Goal: Information Seeking & Learning: Learn about a topic

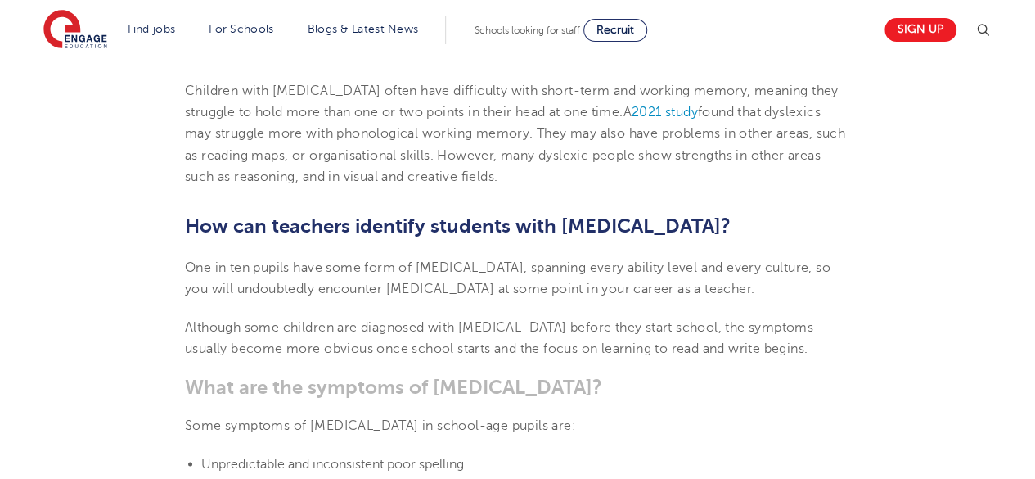
scroll to position [1052, 0]
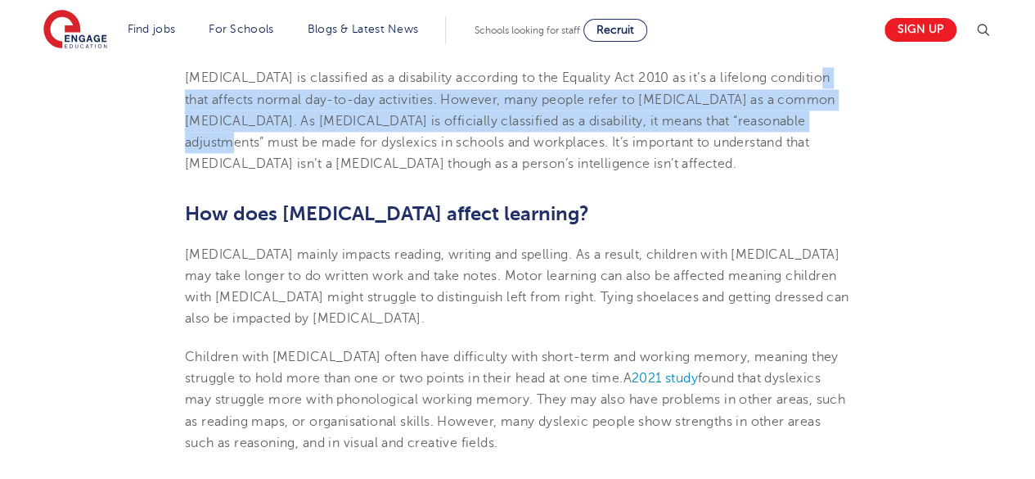
drag, startPoint x: 988, startPoint y: 111, endPoint x: 1016, endPoint y: 61, distance: 57.8
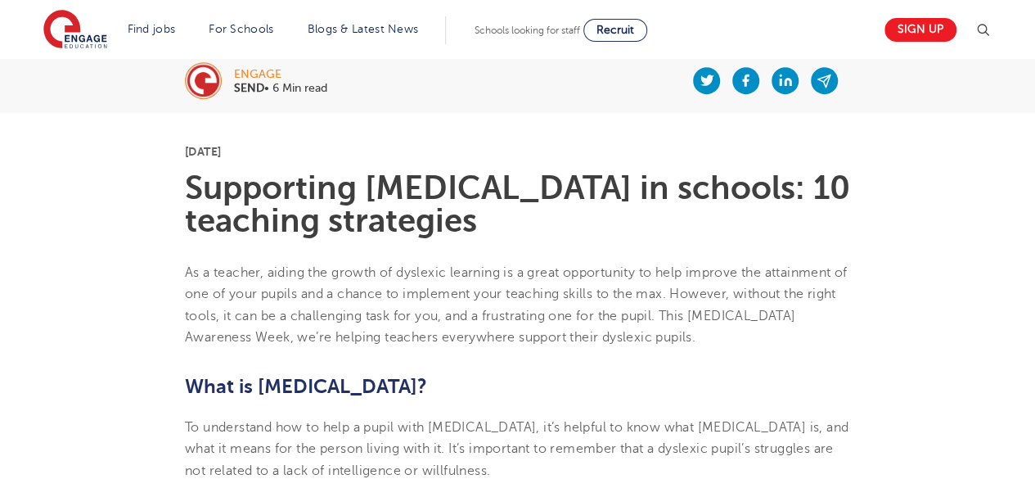
scroll to position [331, 0]
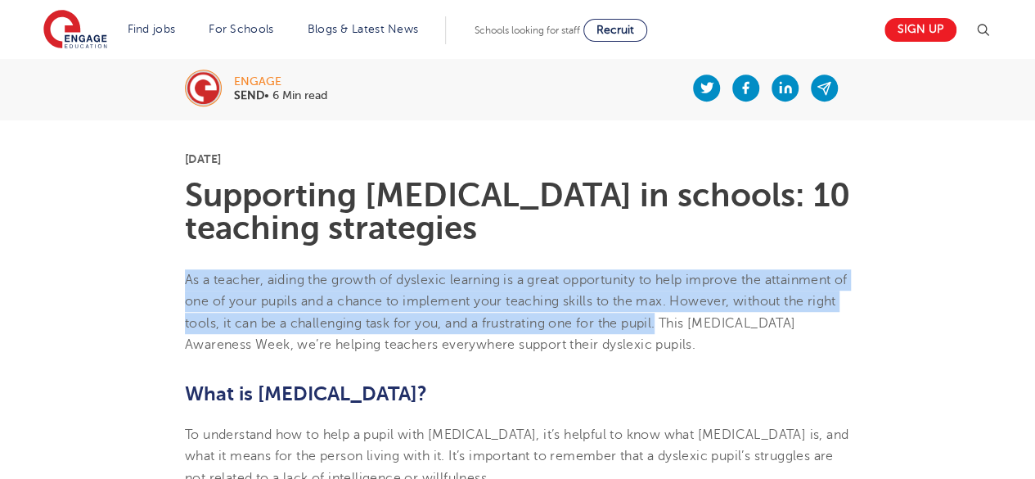
drag, startPoint x: 183, startPoint y: 279, endPoint x: 696, endPoint y: 321, distance: 514.6
copy span "As a teacher, aiding the growth of dyslexic learning is a great opportunity to …"
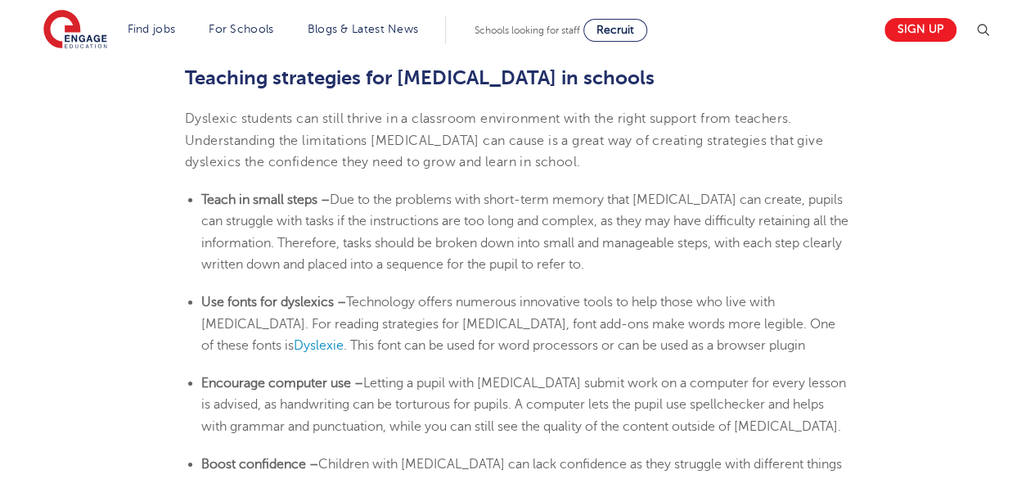
scroll to position [2642, 0]
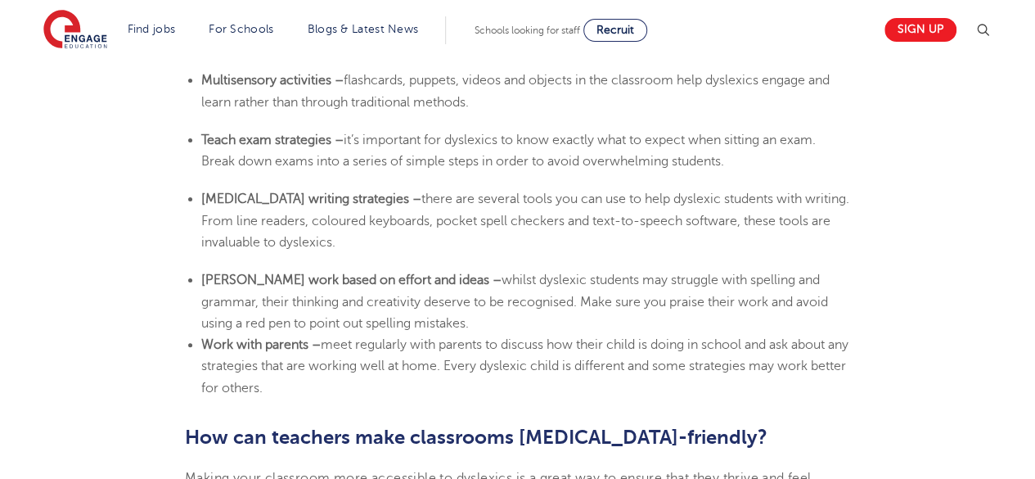
scroll to position [3159, 0]
